Goal: Task Accomplishment & Management: Manage account settings

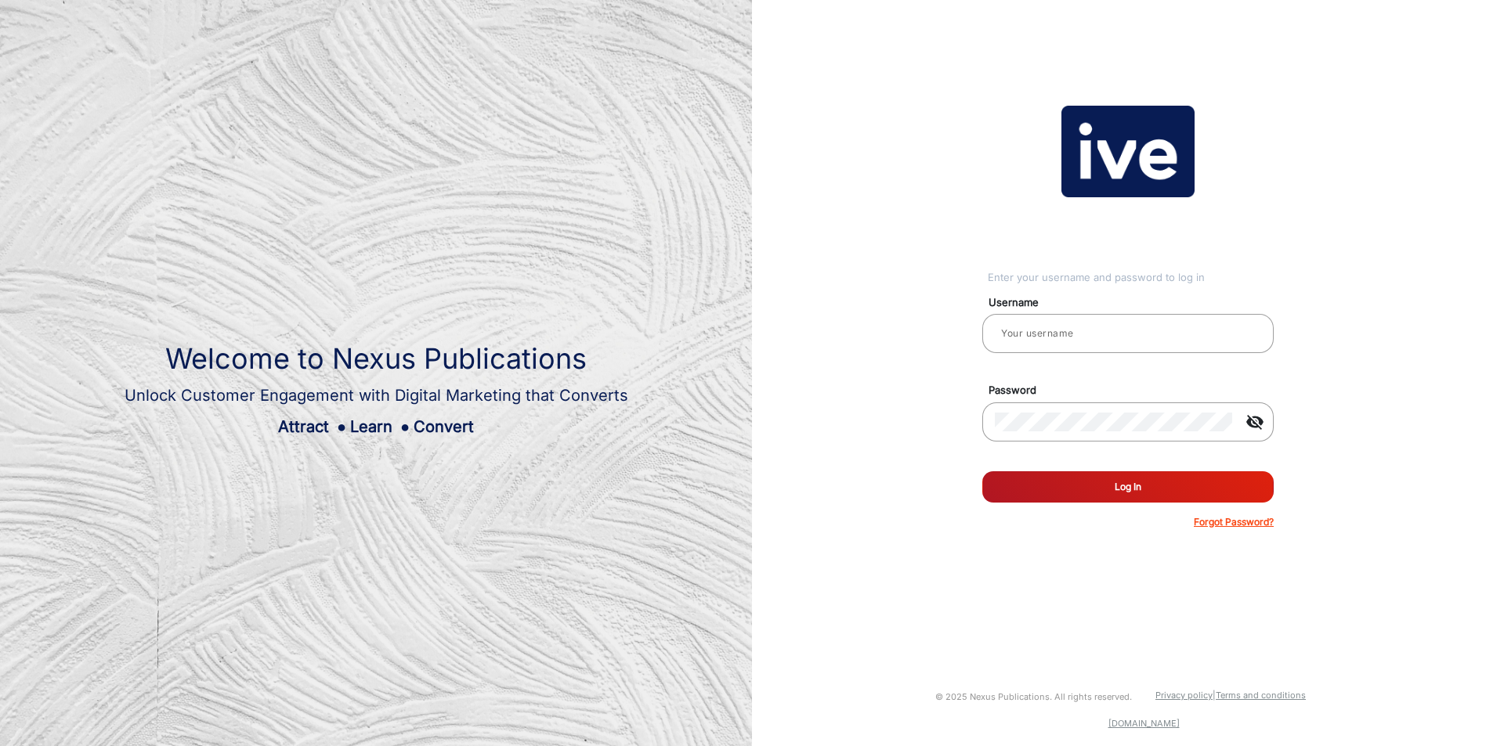
type input "[PERSON_NAME]"
click at [1097, 494] on button "Log In" at bounding box center [1127, 487] width 291 height 31
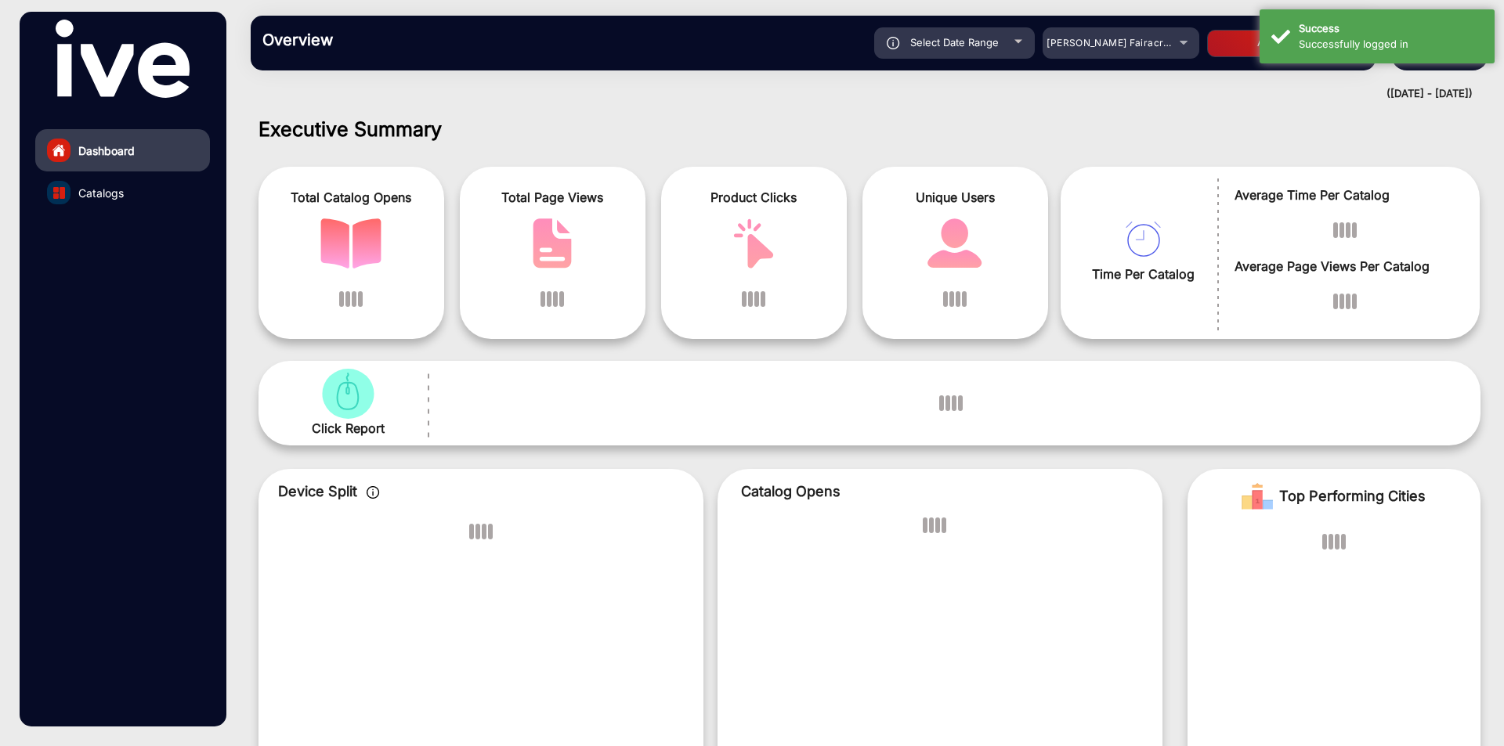
scroll to position [12, 0]
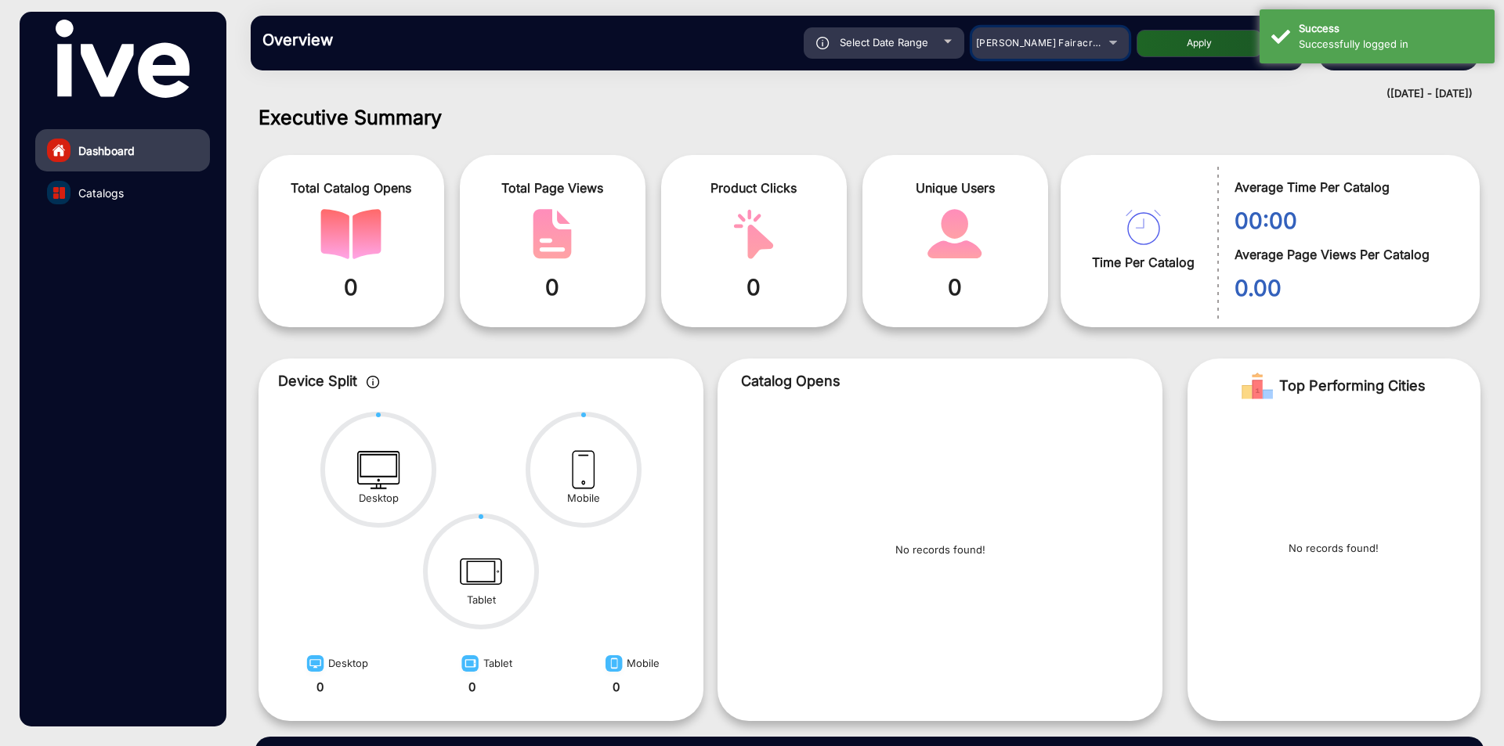
click at [1105, 48] on div "[PERSON_NAME] Fairacre Farms" at bounding box center [1050, 43] width 157 height 19
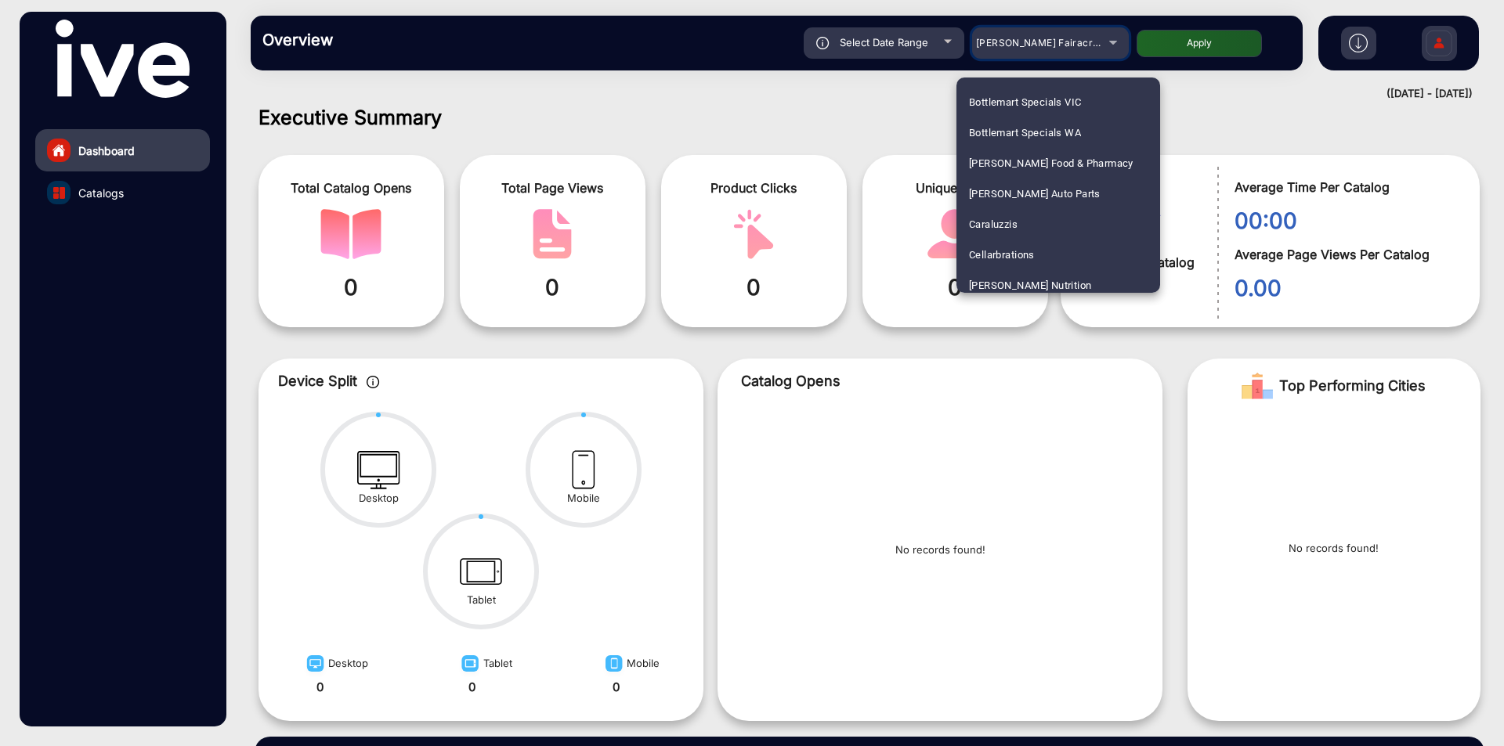
scroll to position [1175, 0]
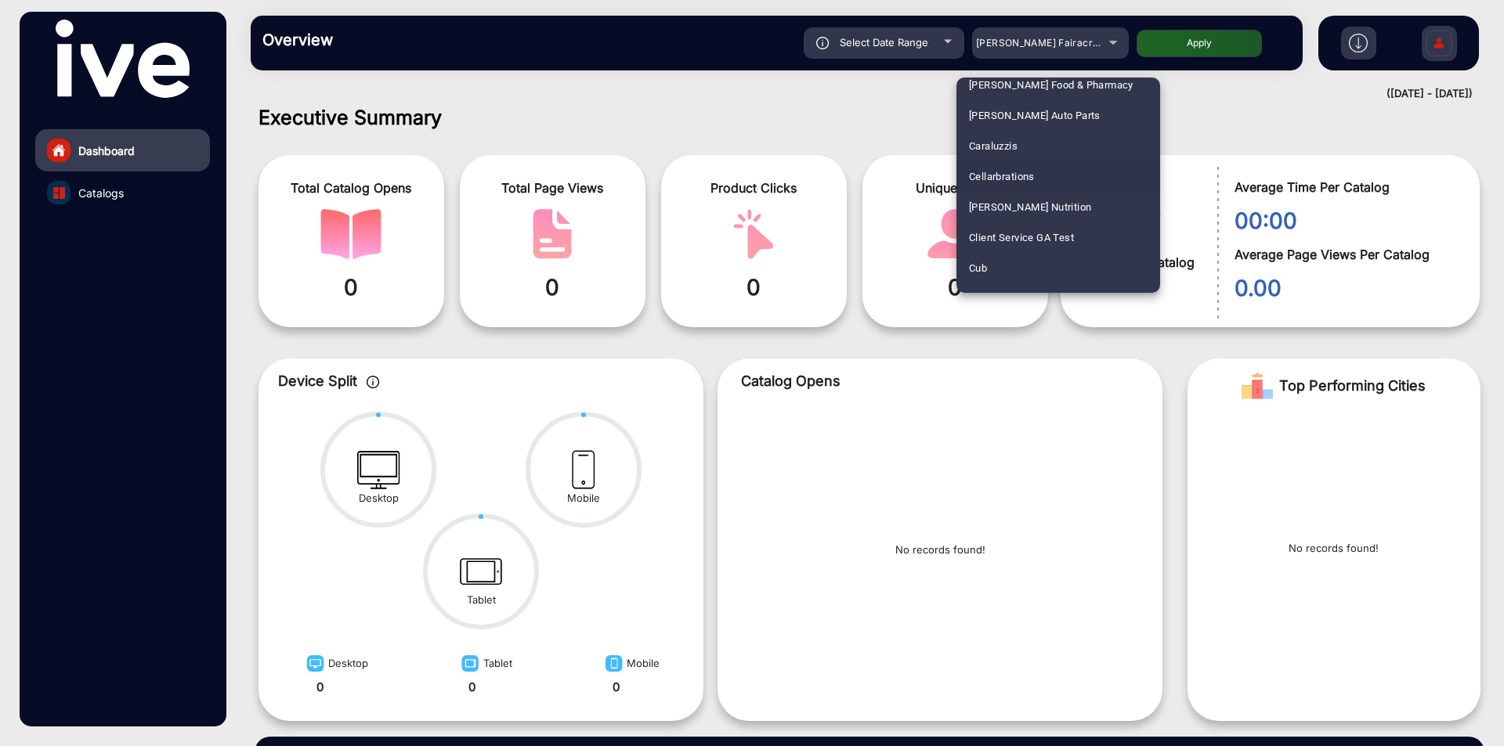
click at [1024, 163] on span "Cellarbrations" at bounding box center [1002, 176] width 66 height 31
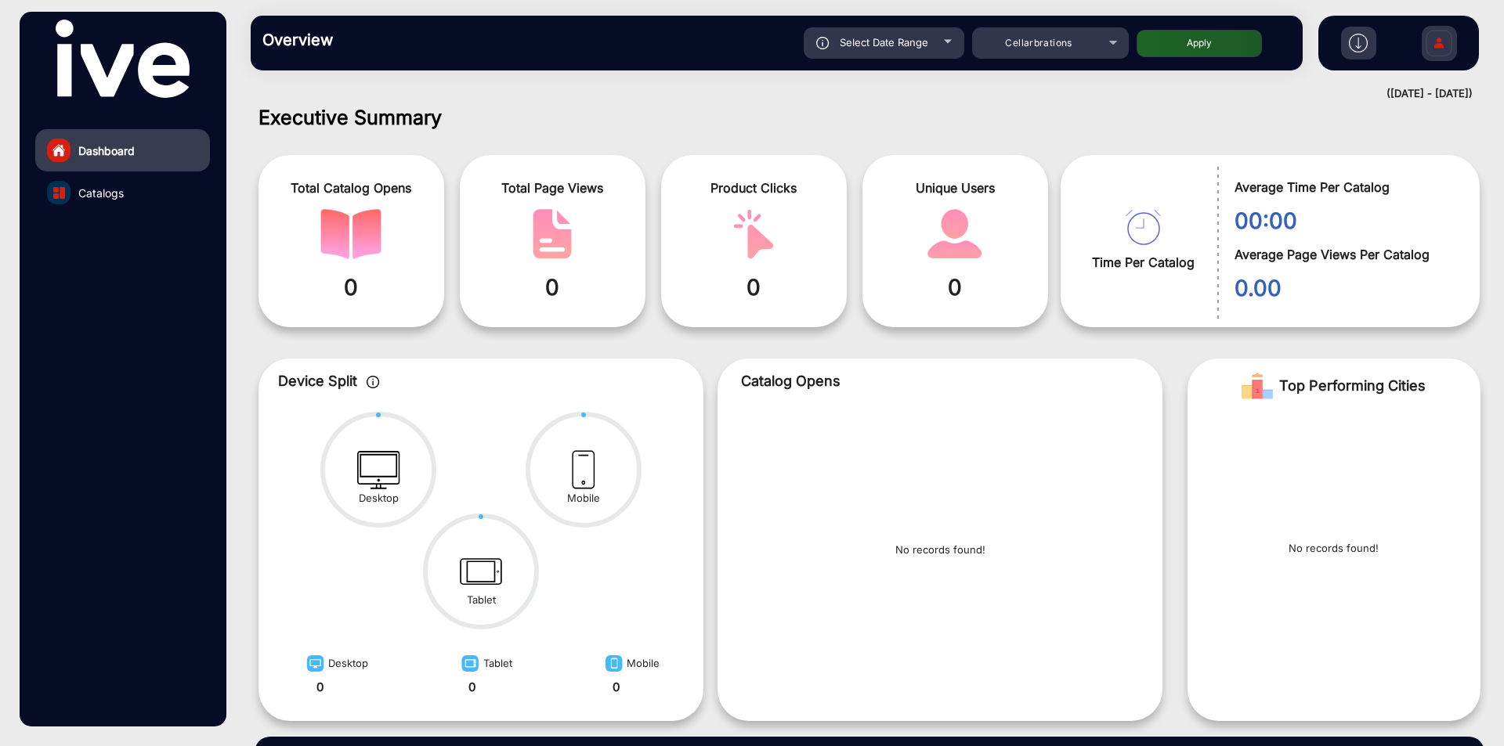
click at [847, 47] on span "Select Date Range" at bounding box center [884, 42] width 89 height 13
type input "[DATE]"
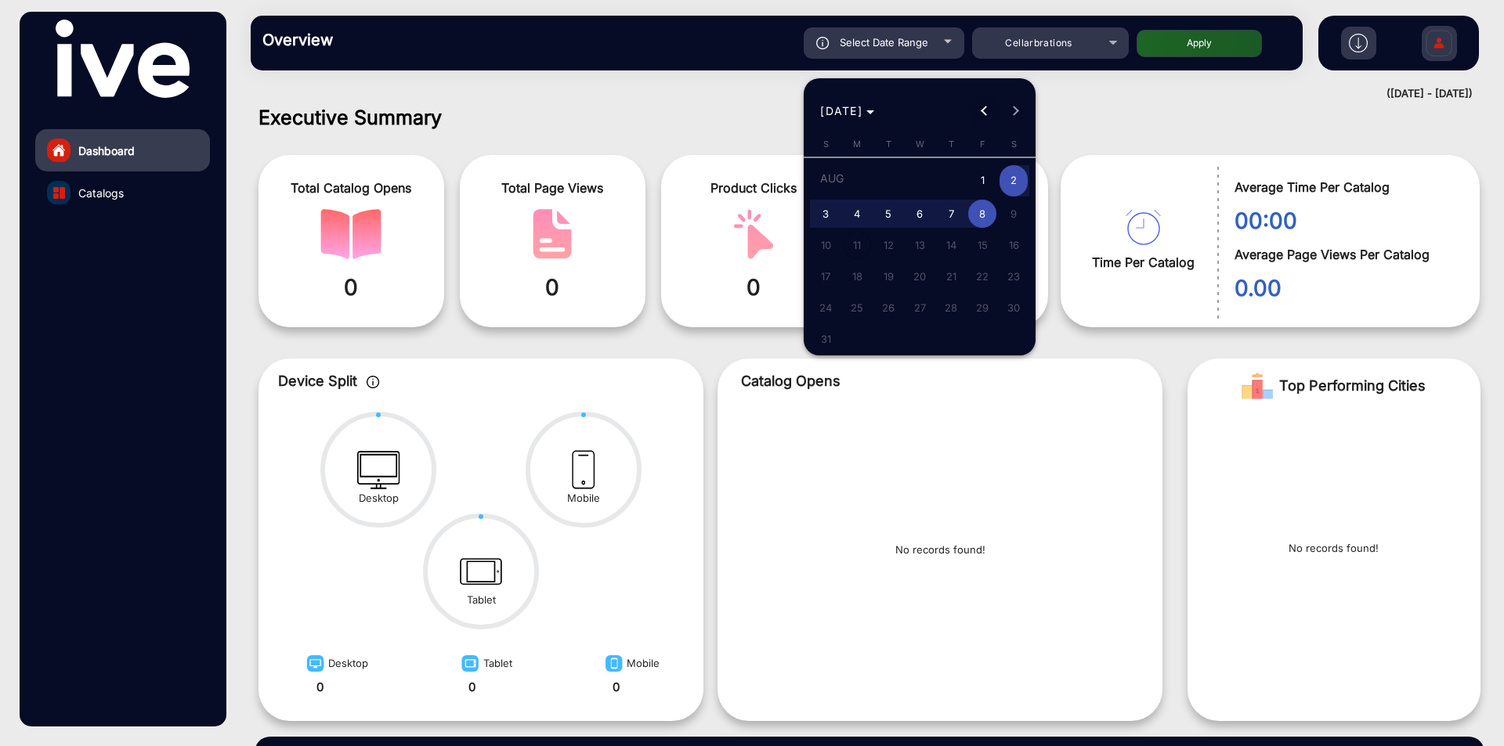
click at [981, 110] on button "Previous month" at bounding box center [984, 111] width 31 height 31
click at [826, 304] on span "20" at bounding box center [825, 304] width 28 height 28
type input "[DATE]"
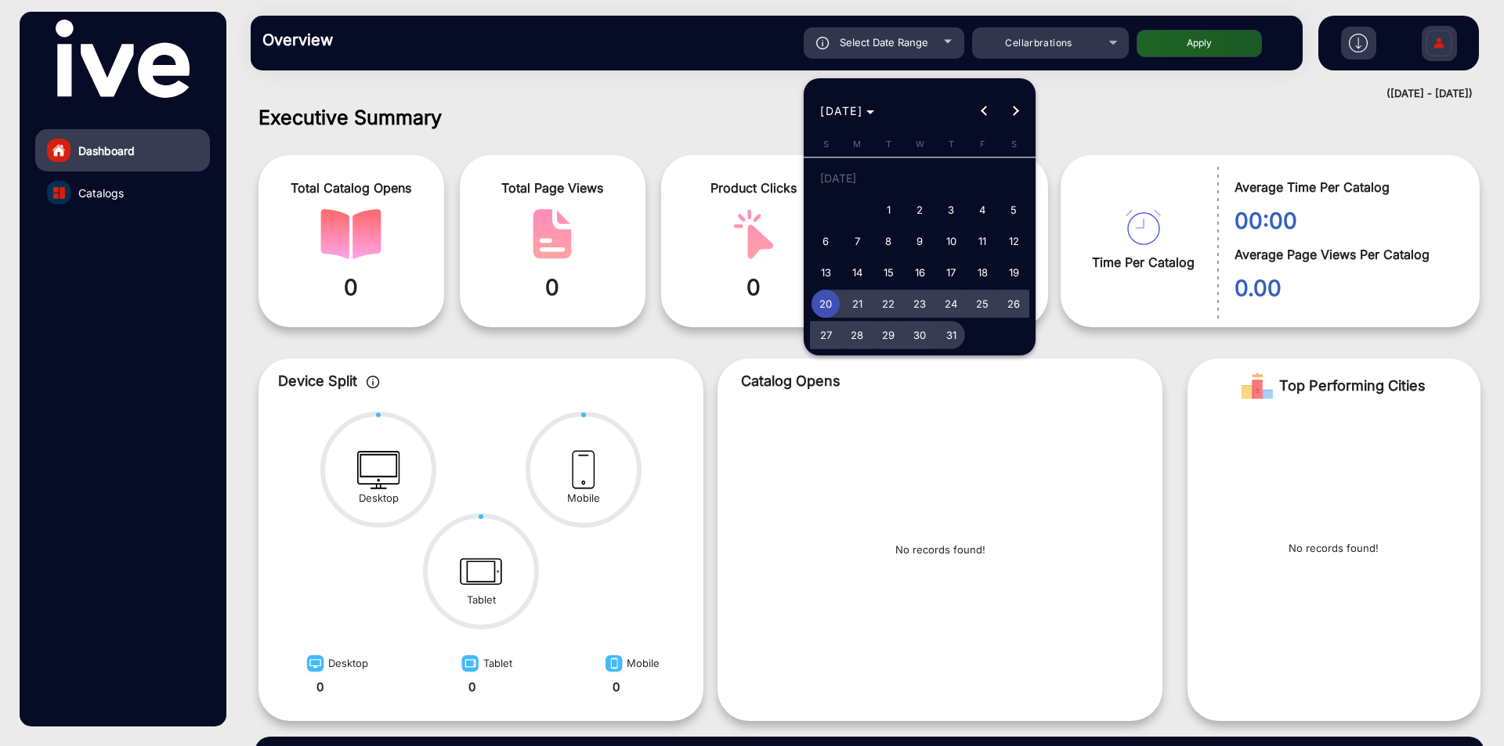
click at [948, 338] on span "31" at bounding box center [951, 335] width 28 height 28
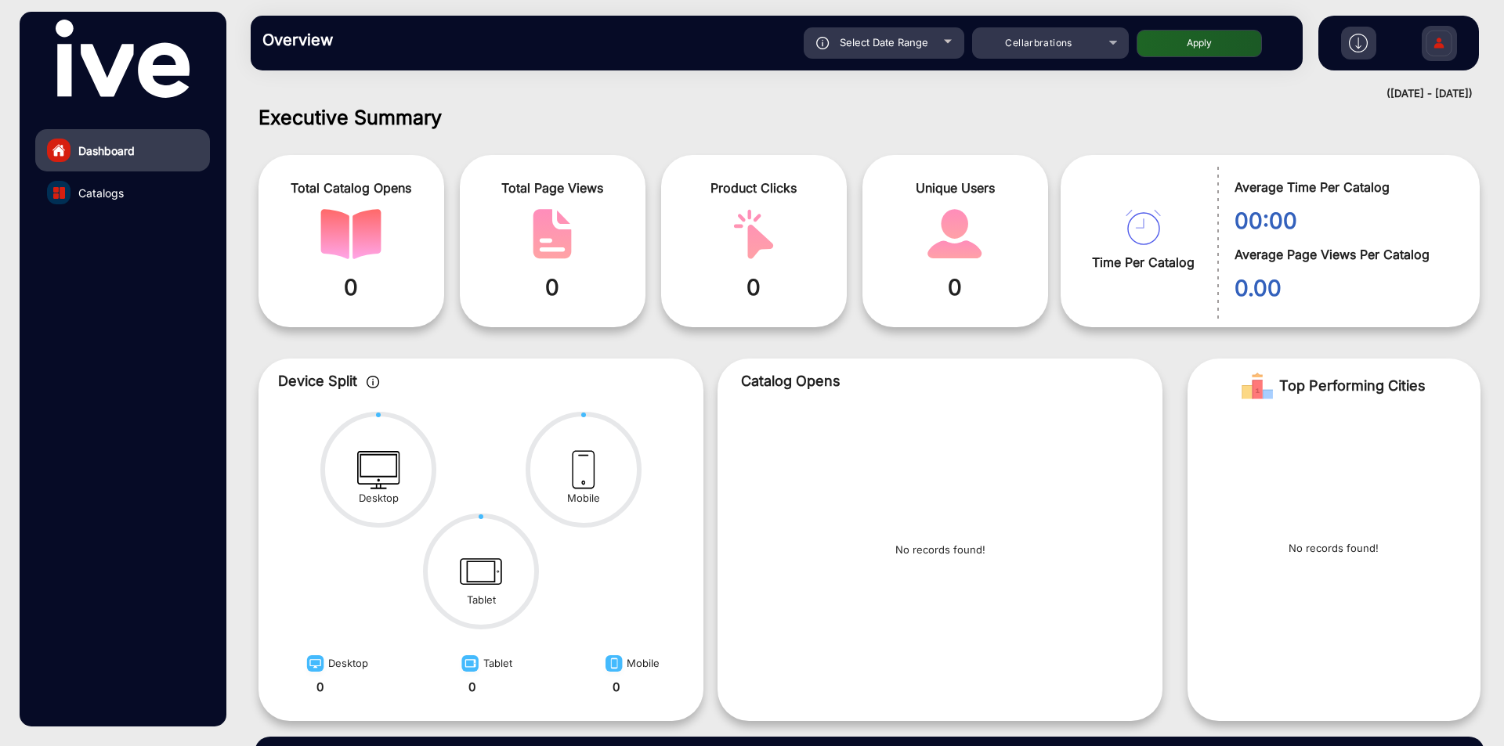
type input "[DATE]"
click at [1206, 32] on button "Apply" at bounding box center [1198, 43] width 125 height 27
type input "[DATE]"
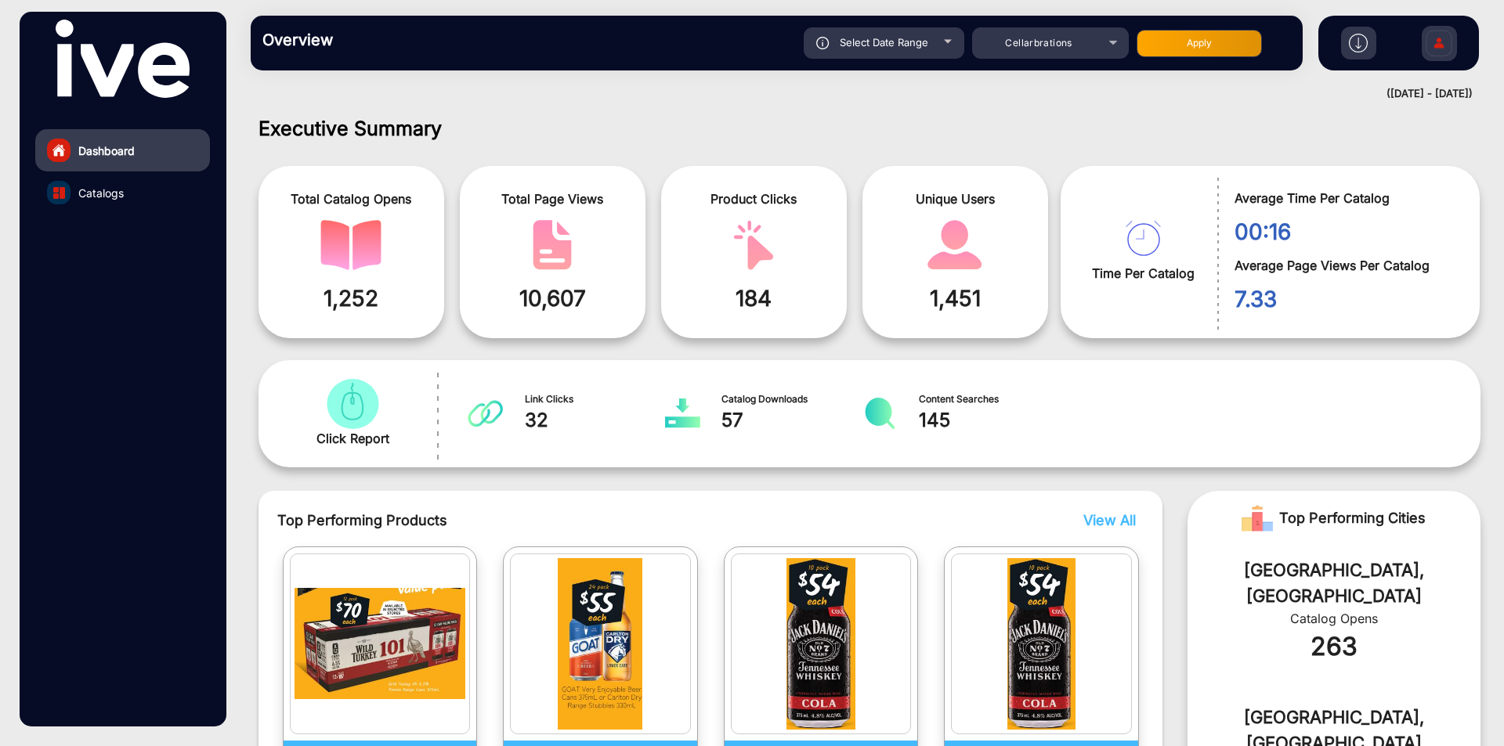
scroll to position [0, 0]
click at [112, 193] on span "Catalogs" at bounding box center [100, 193] width 45 height 16
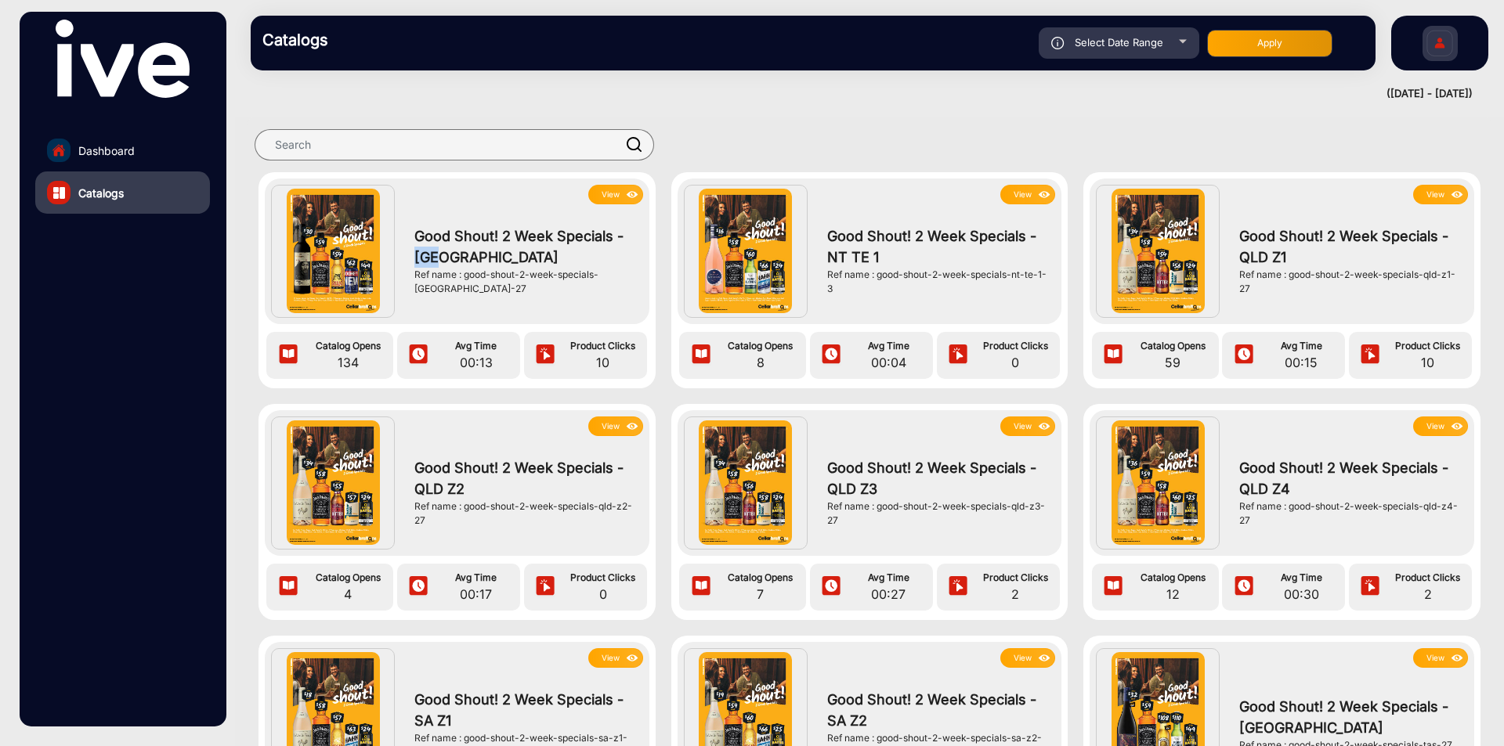
drag, startPoint x: 409, startPoint y: 264, endPoint x: 466, endPoint y: 272, distance: 57.7
click at [466, 272] on div "Good Shout! 2 Week Specials - [GEOGRAPHIC_DATA] Ref name : good-shout-2-week-sp…" at bounding box center [524, 261] width 236 height 114
drag, startPoint x: 815, startPoint y: 258, endPoint x: 848, endPoint y: 257, distance: 32.9
click at [848, 257] on div "View Good Shout! 2 Week Specials - NT TE 1 Ref name : good-shout-2-week-special…" at bounding box center [932, 251] width 248 height 133
drag, startPoint x: 1225, startPoint y: 260, endPoint x: 1270, endPoint y: 258, distance: 45.5
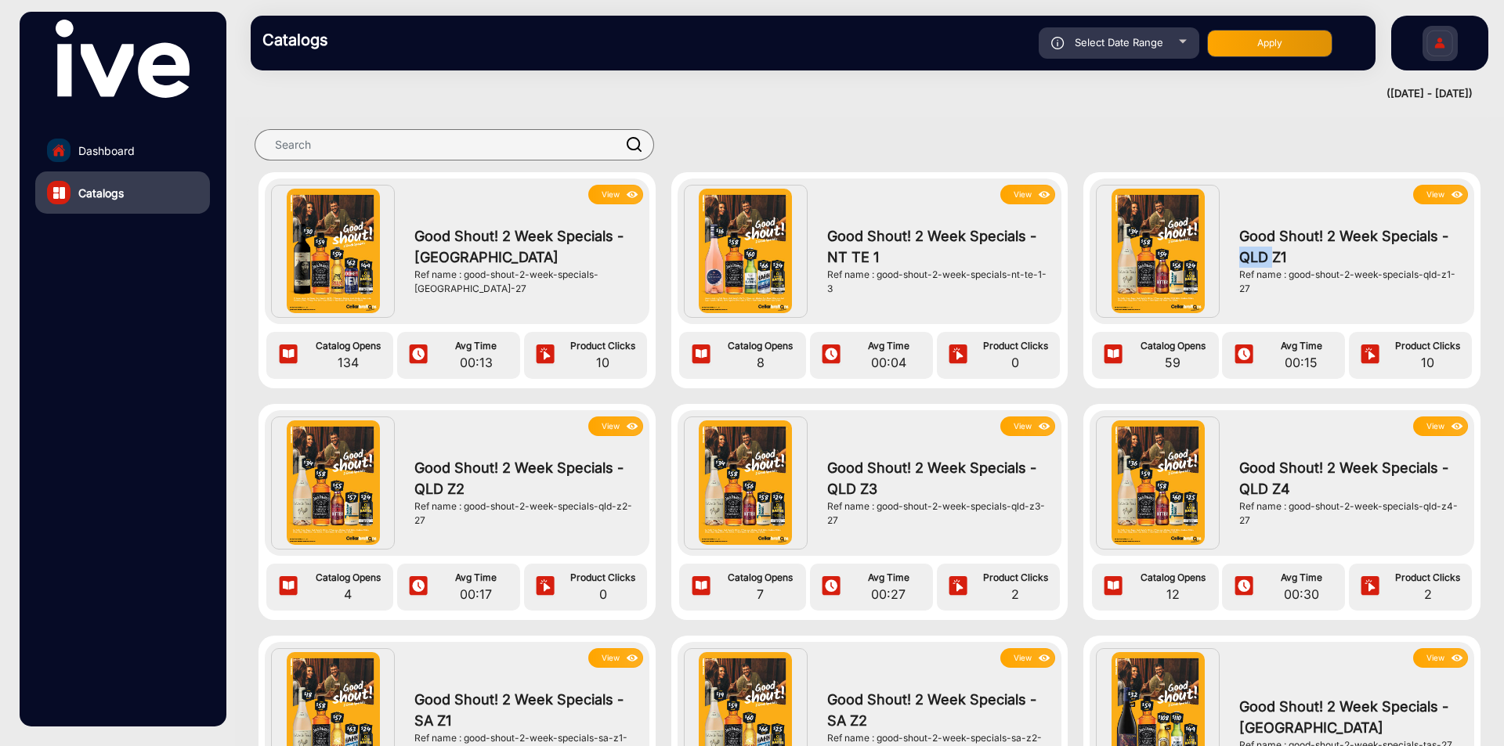
click at [1270, 258] on div "View Good Shout! 2 Week Specials - QLD Z1 Ref name : good-shout-2-week-specials…" at bounding box center [1343, 251] width 248 height 133
click at [622, 204] on div "Good Shout! 2 Week Specials - [GEOGRAPHIC_DATA] Ref name : good-shout-2-week-sp…" at bounding box center [524, 261] width 236 height 114
click at [623, 199] on img at bounding box center [632, 194] width 18 height 17
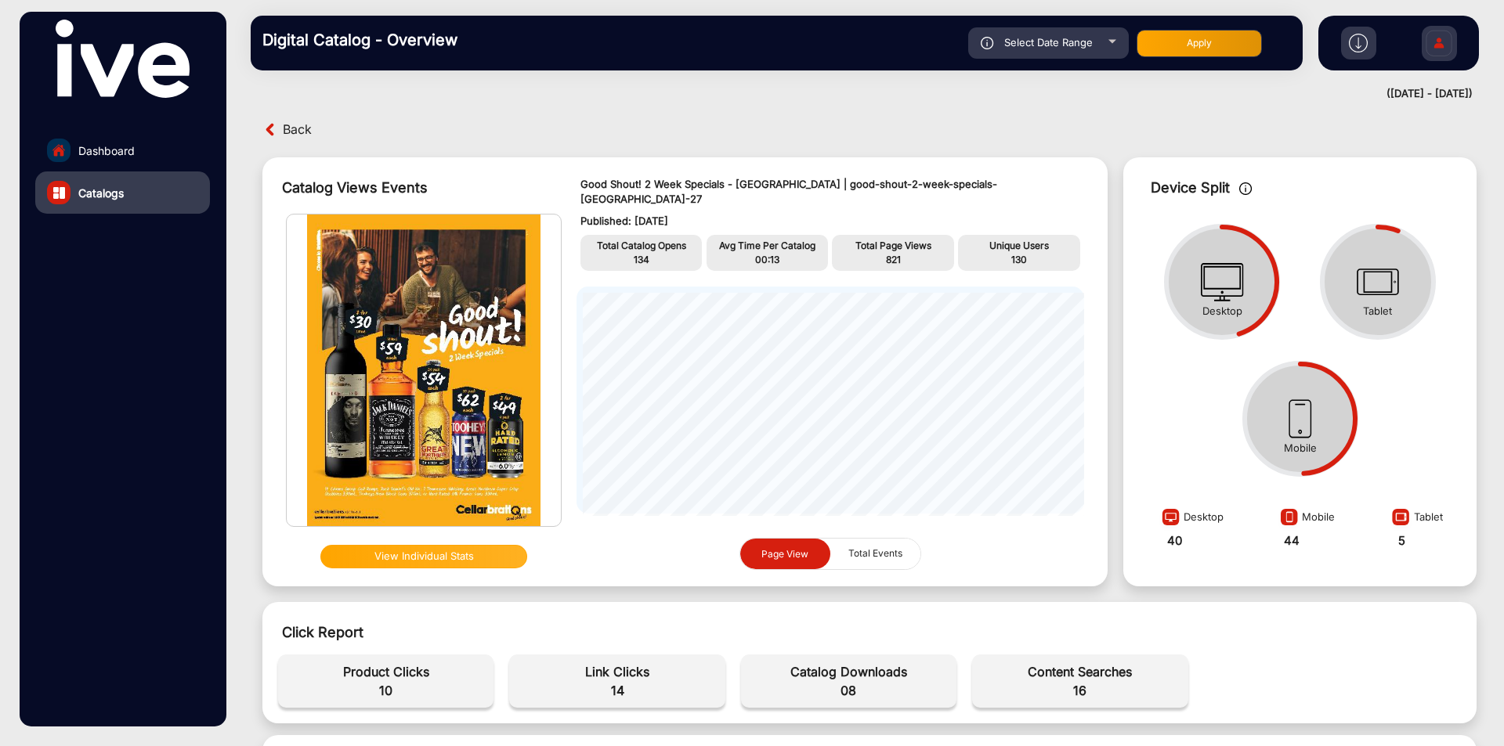
click at [449, 551] on button "View Individual Stats" at bounding box center [423, 556] width 207 height 23
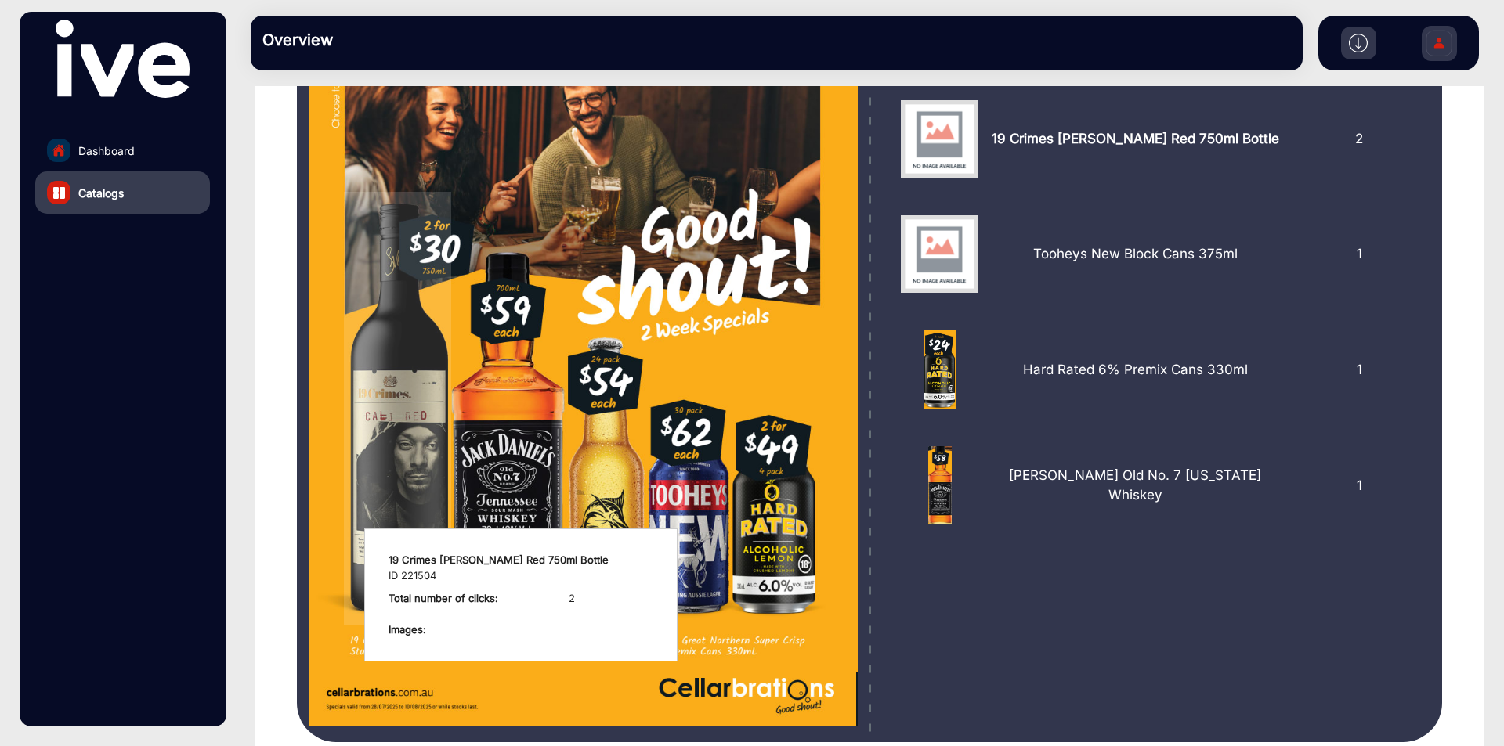
scroll to position [78, 0]
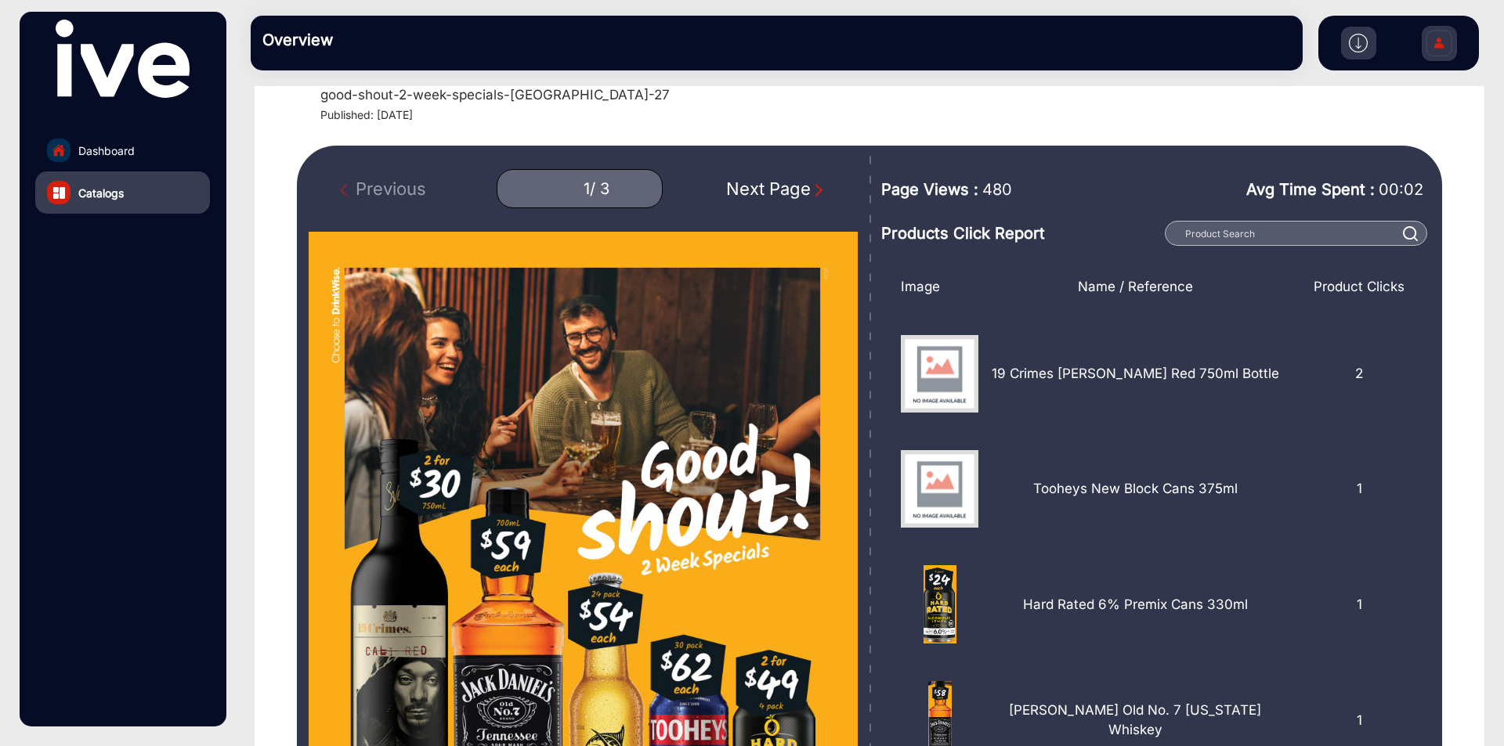
click at [816, 182] on img "Next Page" at bounding box center [819, 190] width 16 height 16
type input "2"
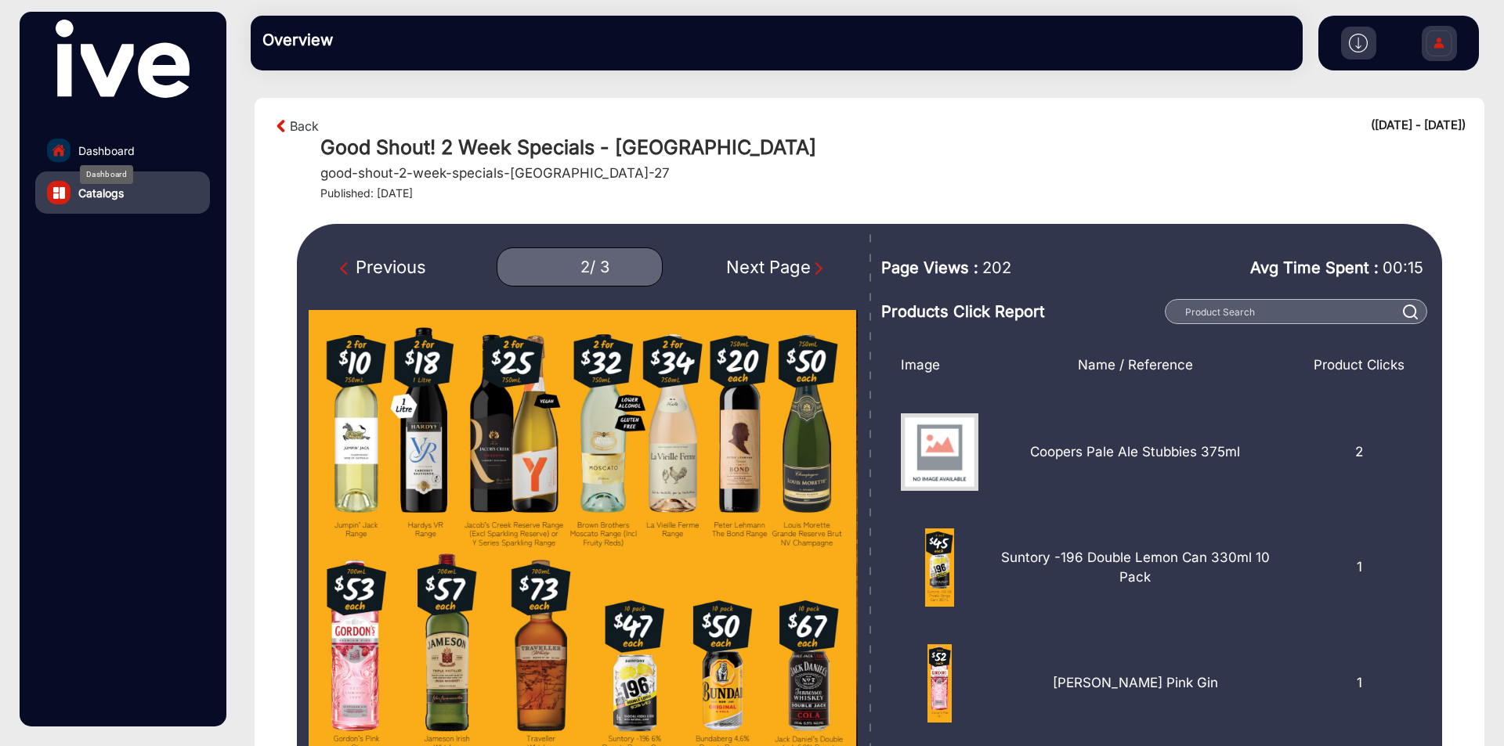
click at [132, 149] on span "Dashboard" at bounding box center [106, 151] width 56 height 16
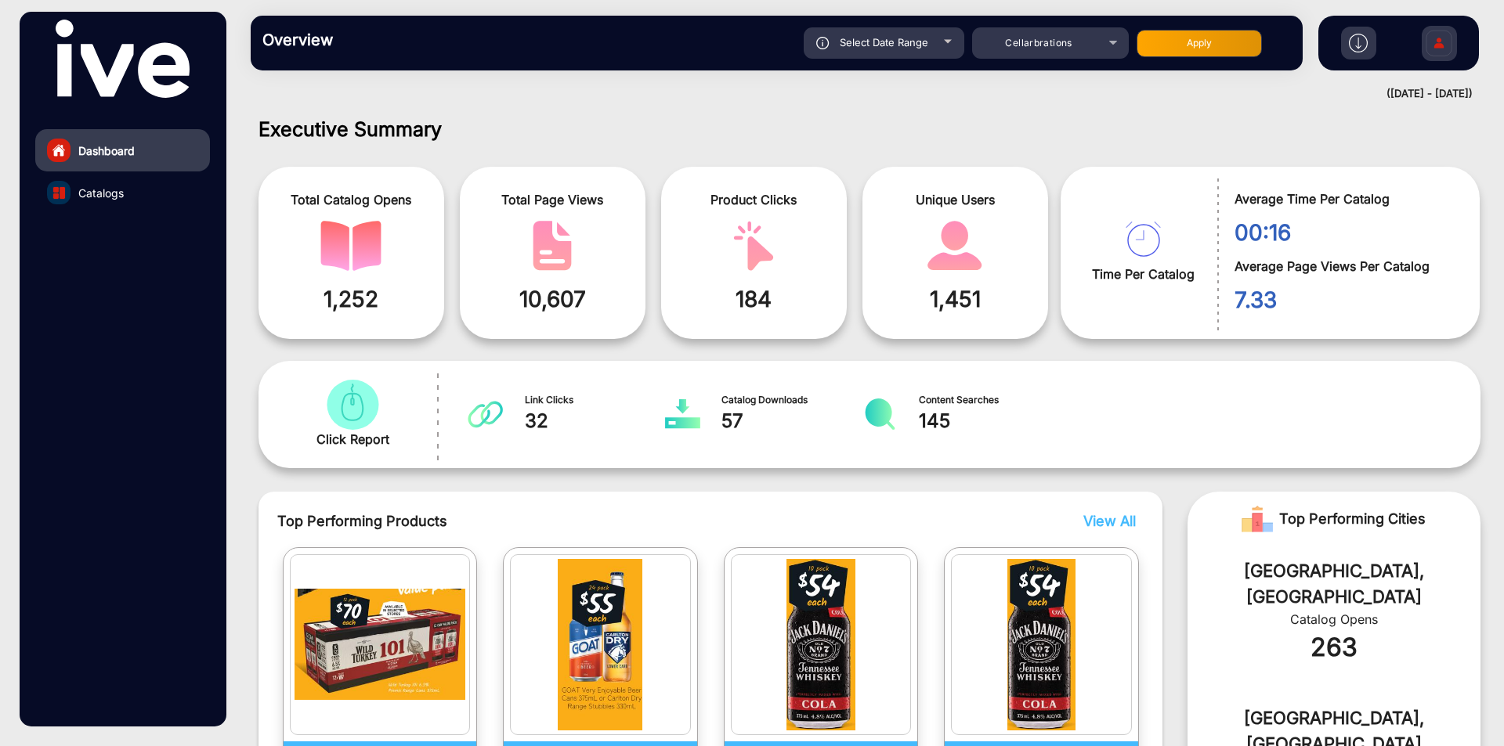
click at [1450, 49] on img at bounding box center [1438, 45] width 33 height 55
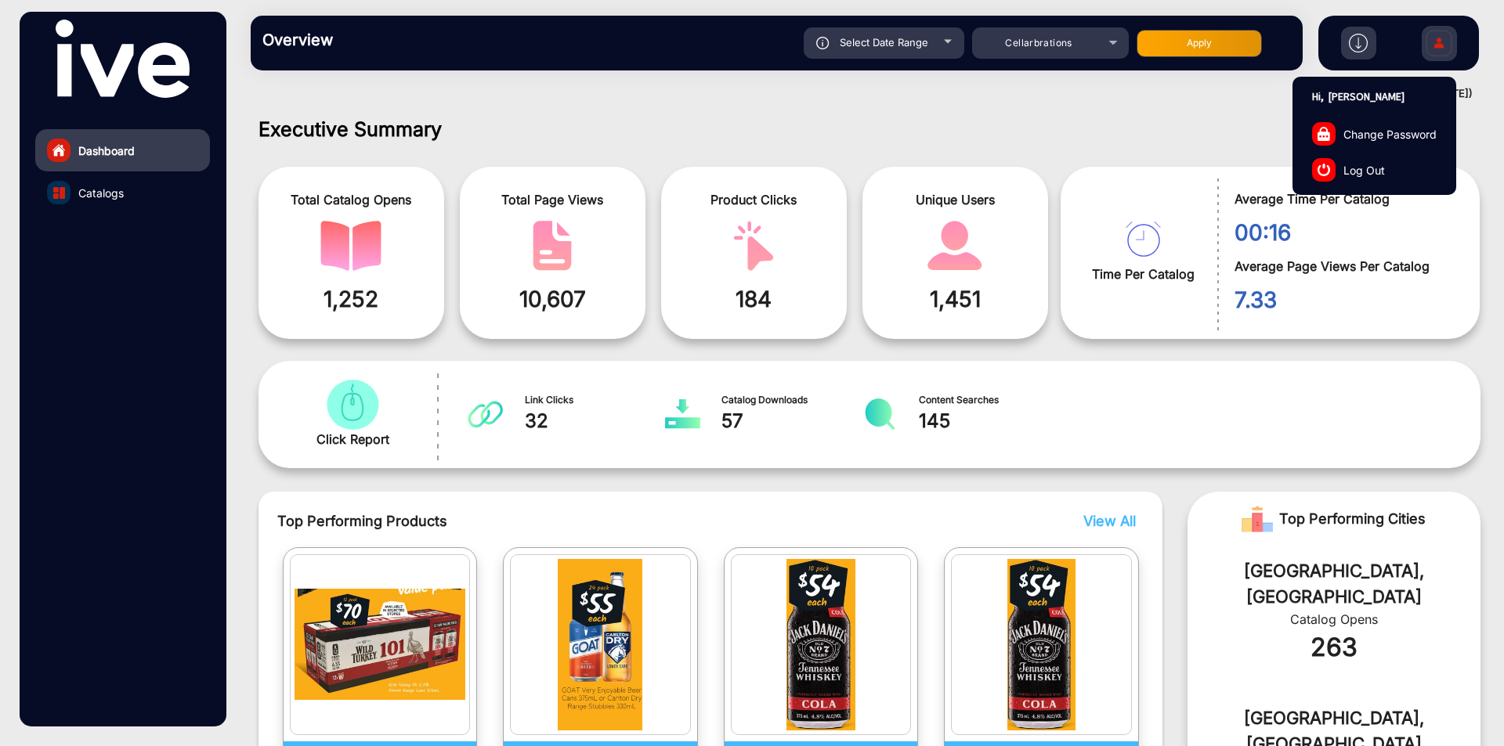
click at [1368, 182] on link "Log Out" at bounding box center [1374, 170] width 162 height 36
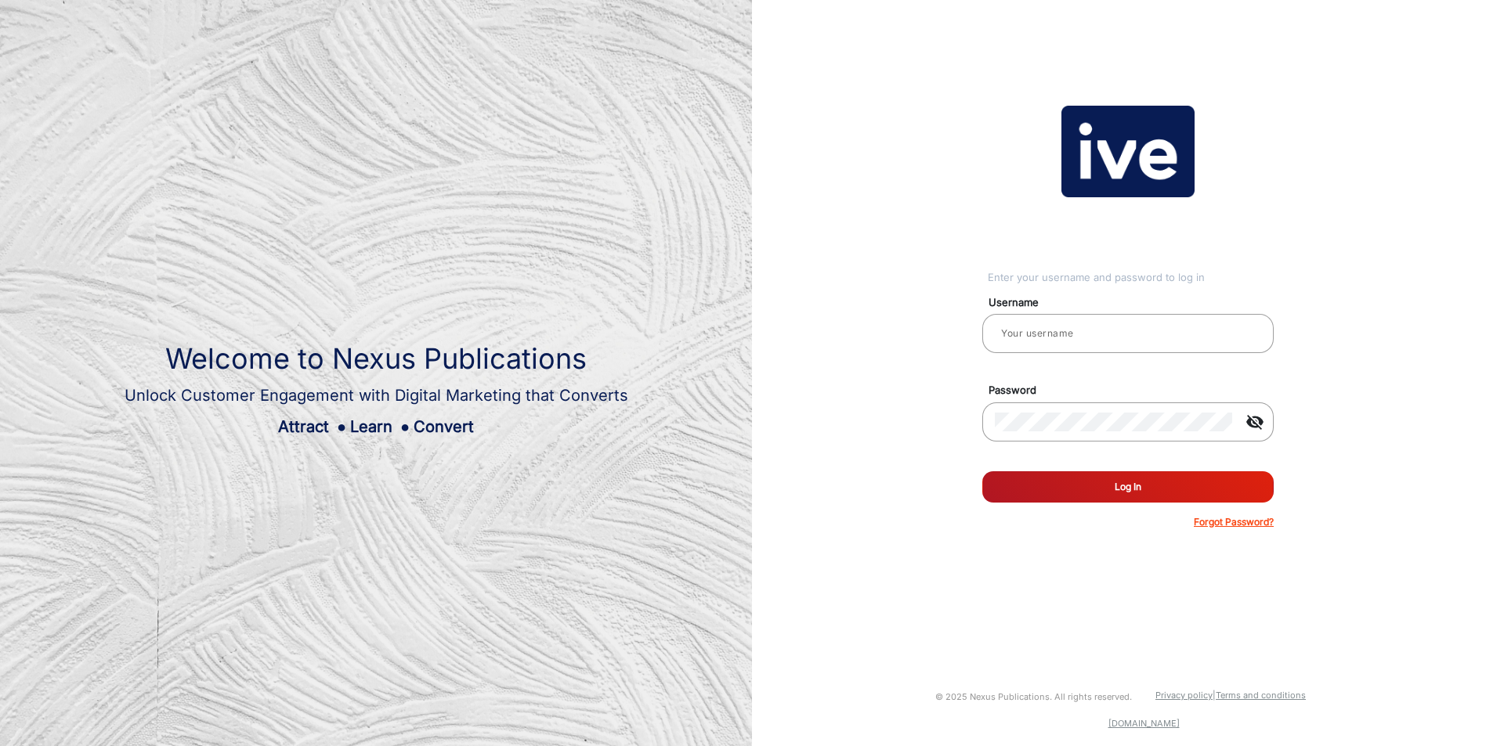
type input "[PERSON_NAME]"
